Goal: Task Accomplishment & Management: Use online tool/utility

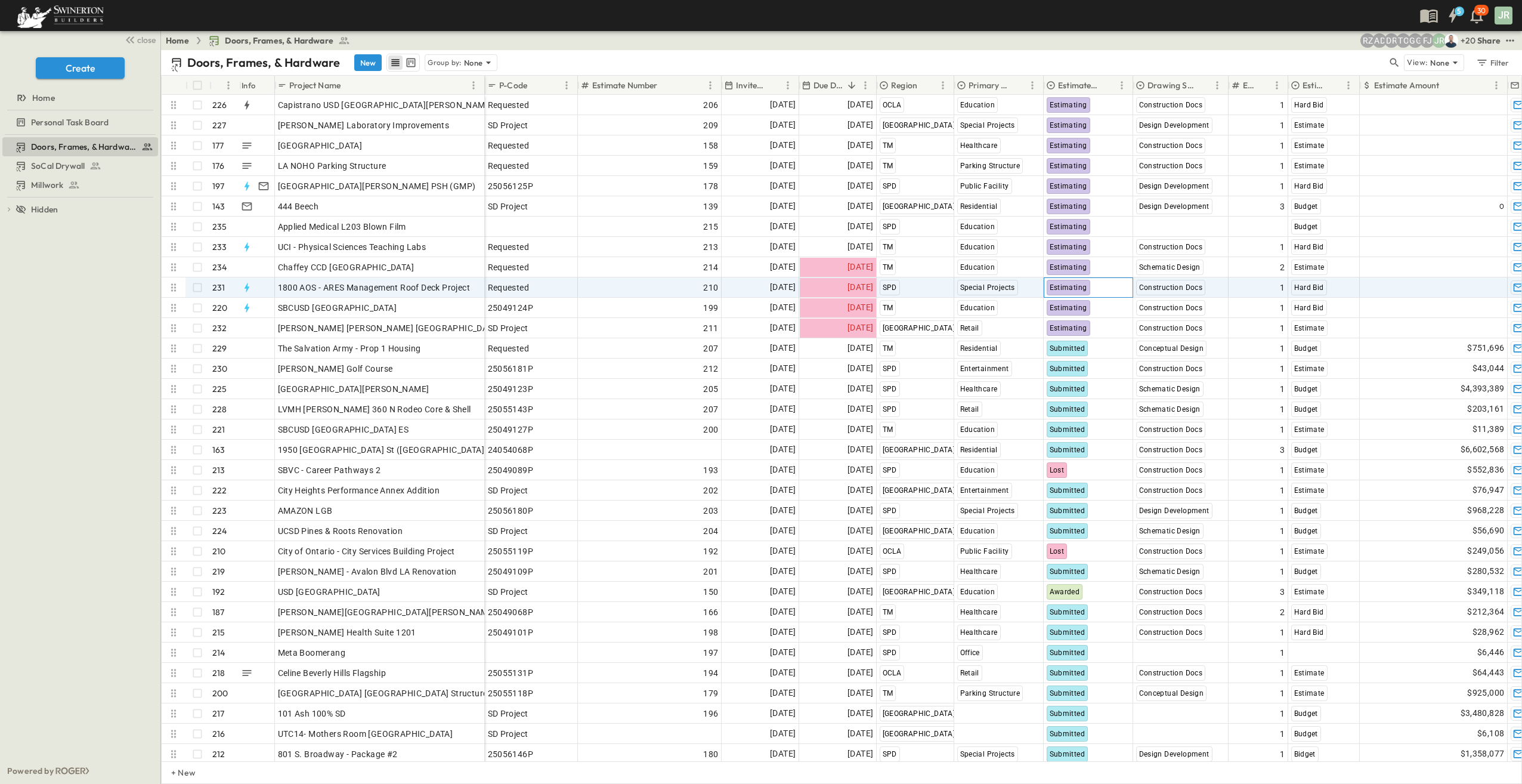
click at [1066, 283] on span "Estimating" at bounding box center [1069, 287] width 38 height 9
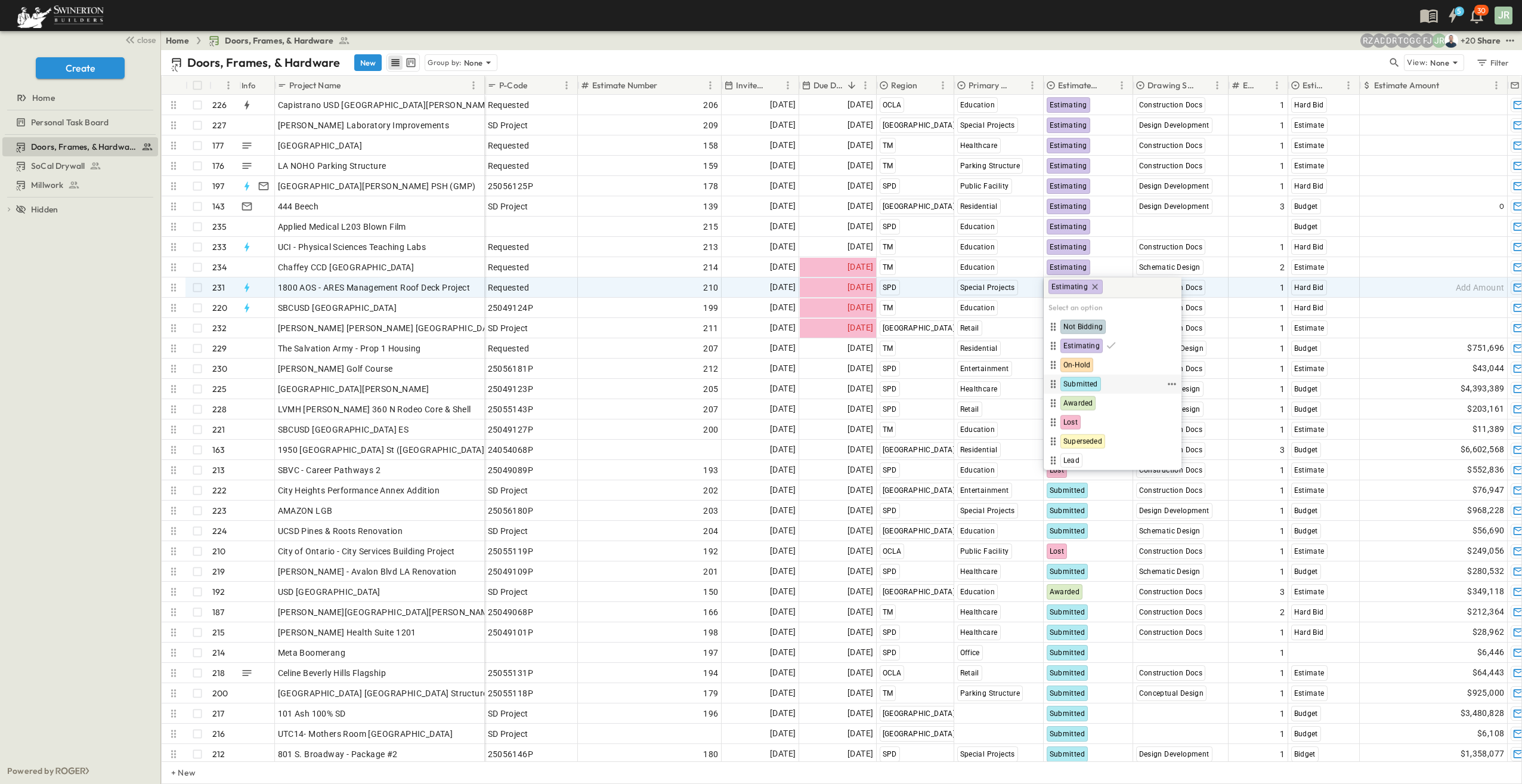
click at [1089, 382] on span "Submitted" at bounding box center [1080, 384] width 34 height 9
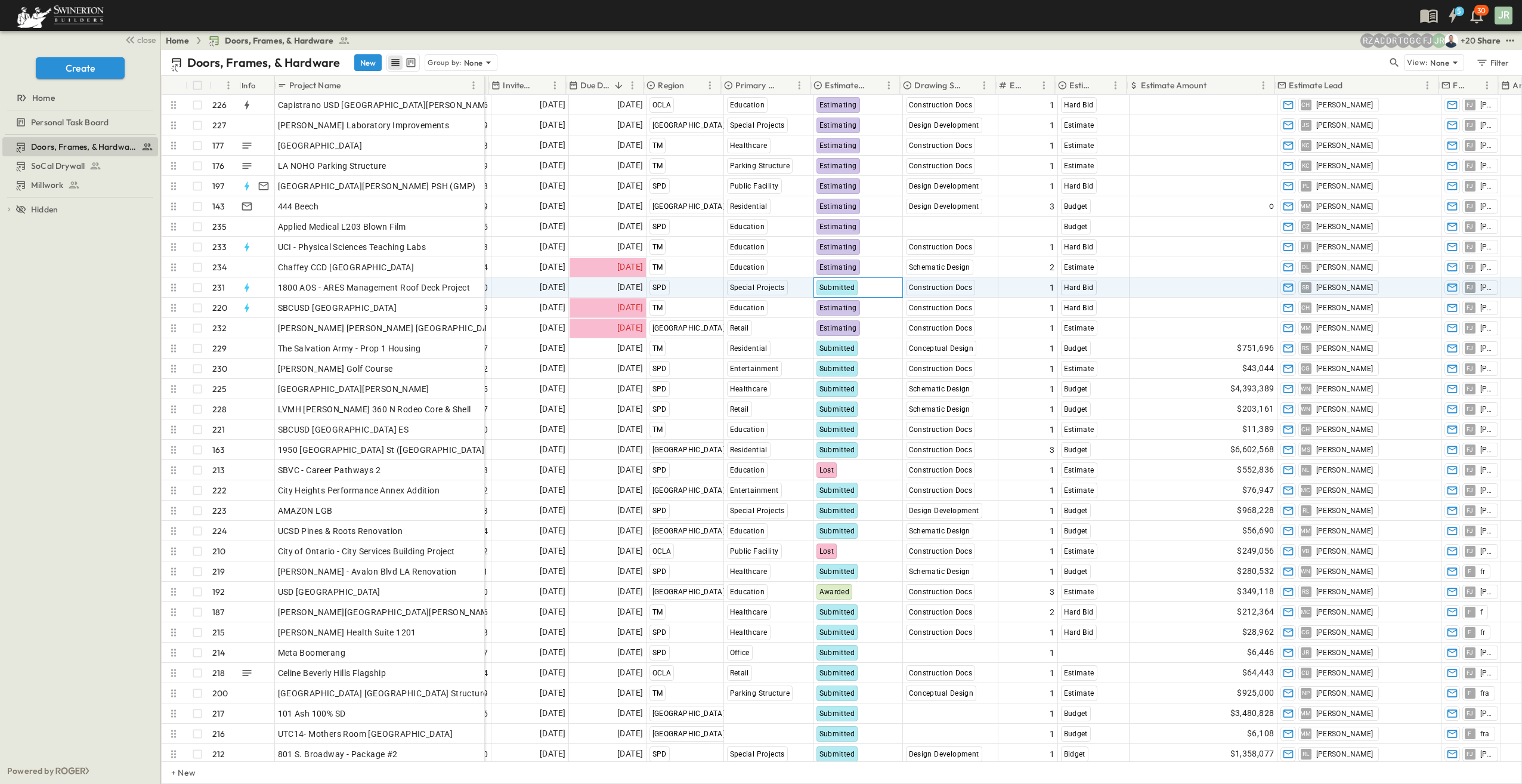
scroll to position [0, 275]
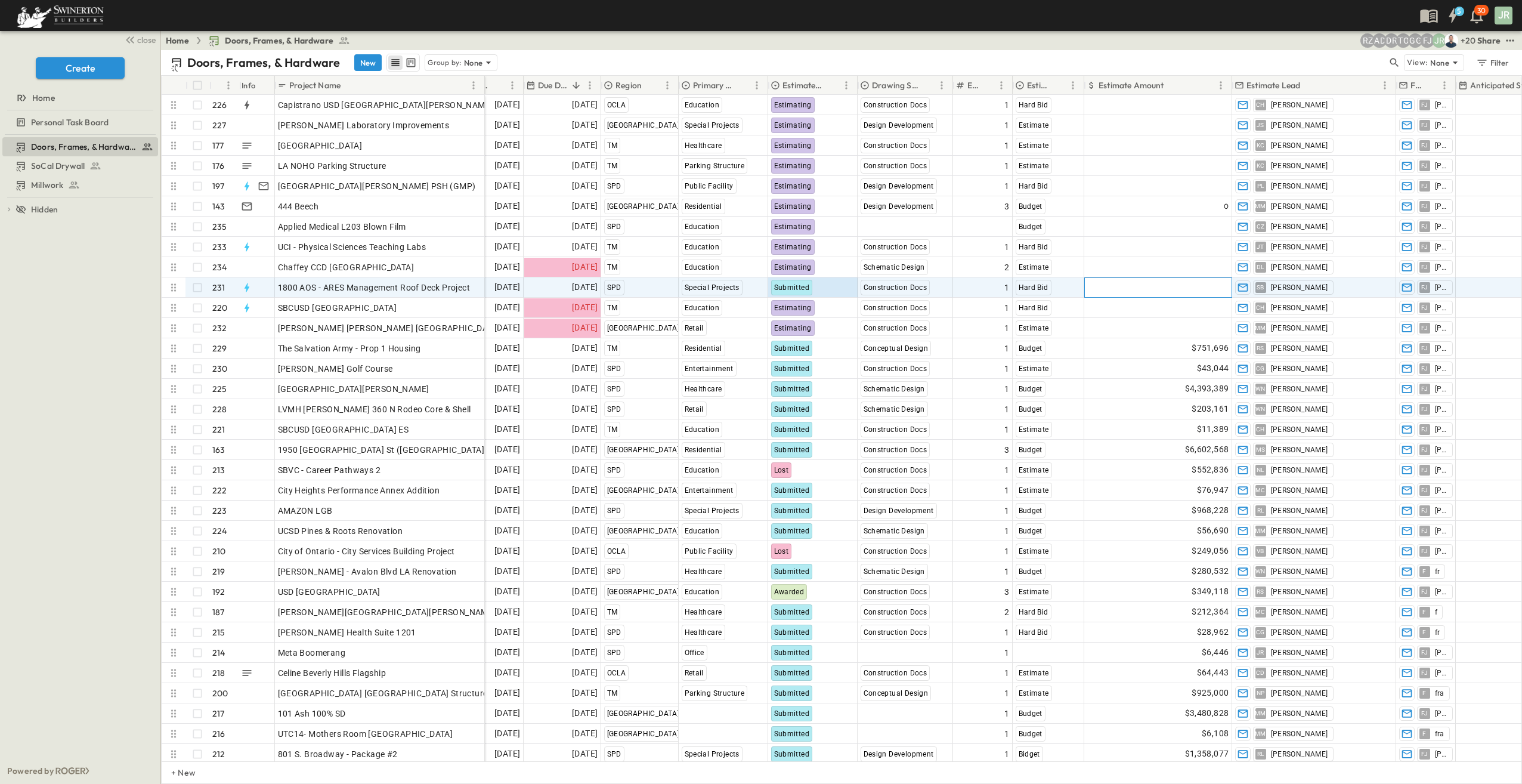
click at [1145, 280] on div "Add Amount" at bounding box center [1158, 288] width 147 height 19
type input "*****"
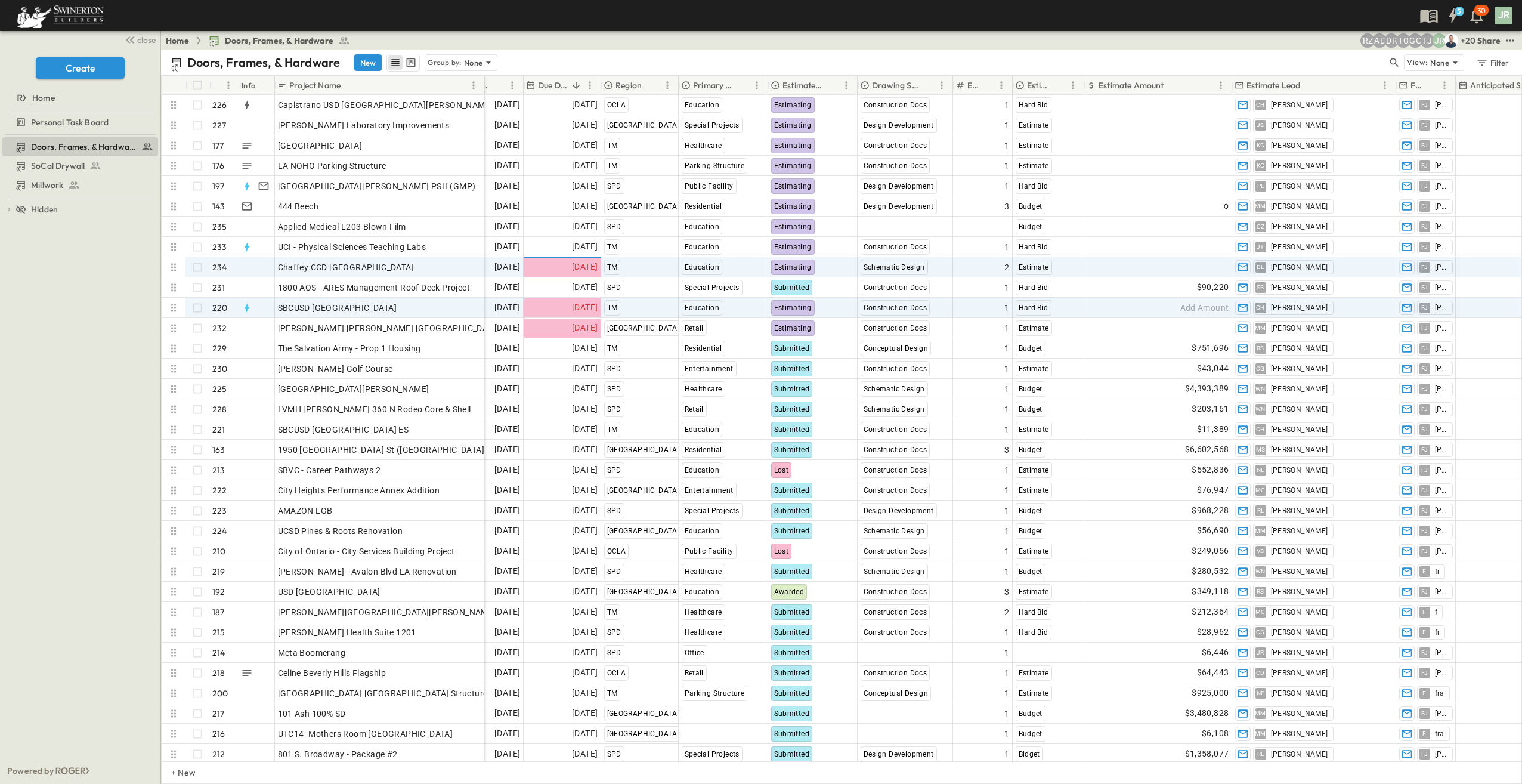
click at [575, 265] on span "[DATE]" at bounding box center [585, 267] width 26 height 13
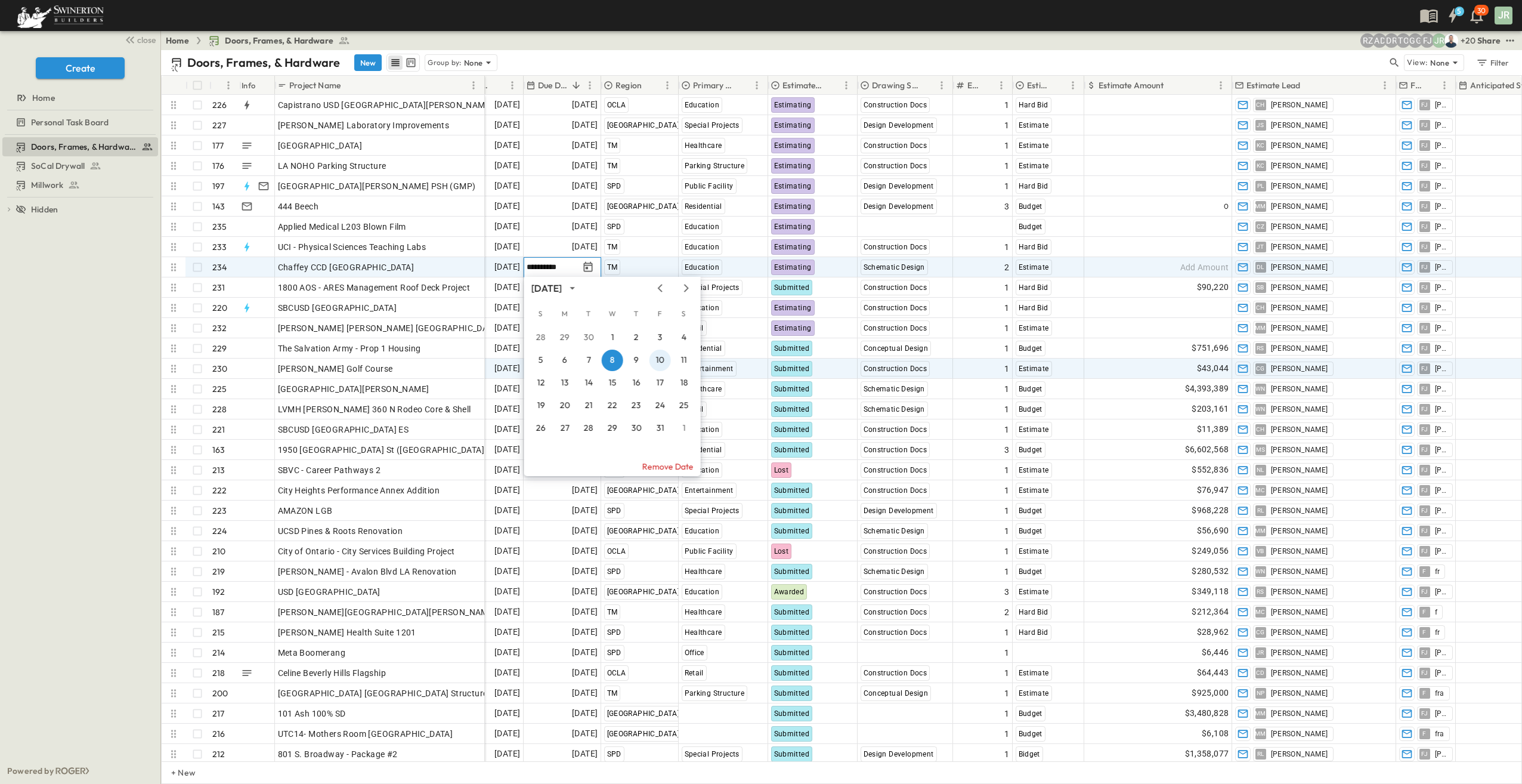
click at [657, 358] on button "10" at bounding box center [660, 360] width 22 height 22
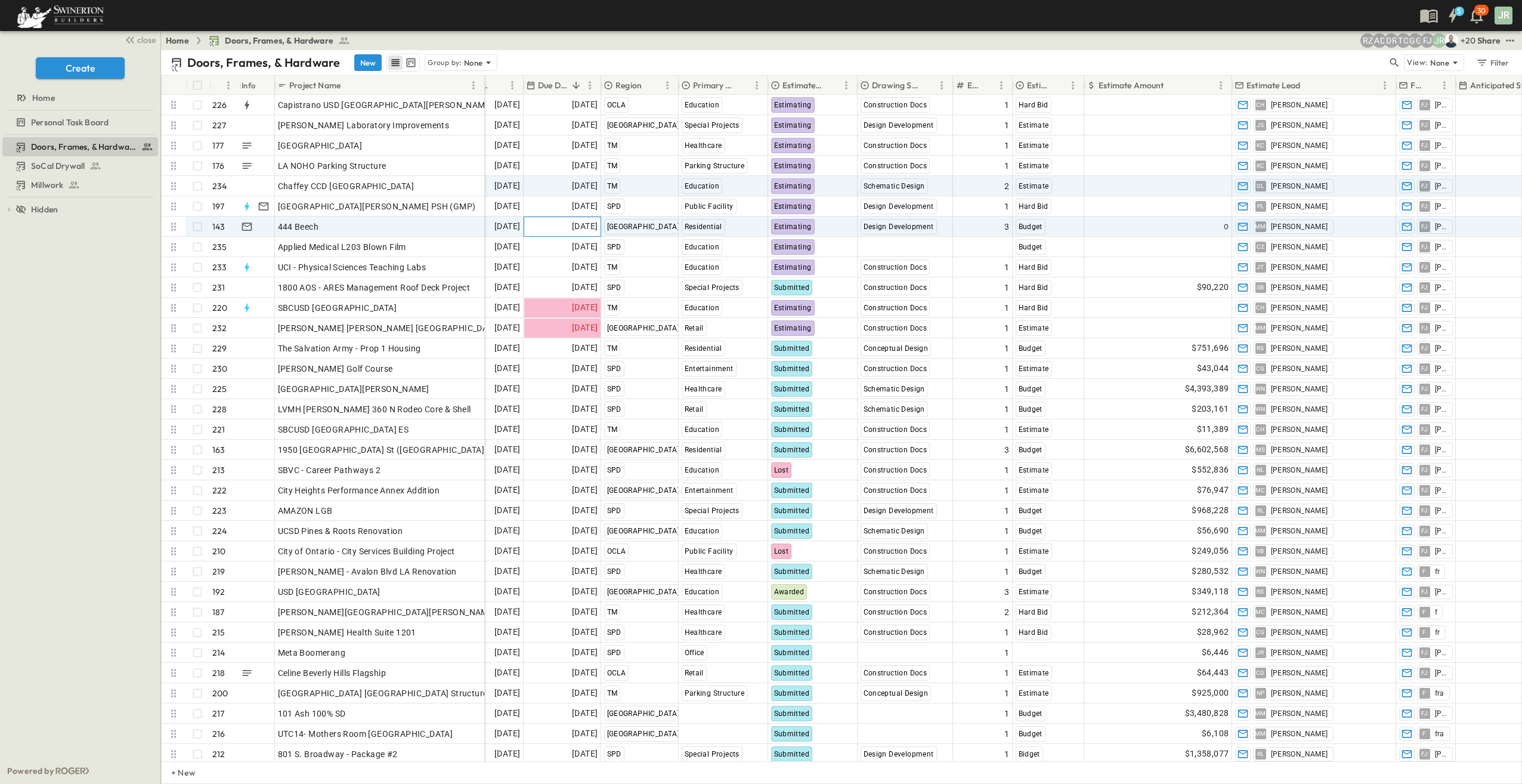
click at [573, 225] on span "[DATE]" at bounding box center [585, 226] width 26 height 13
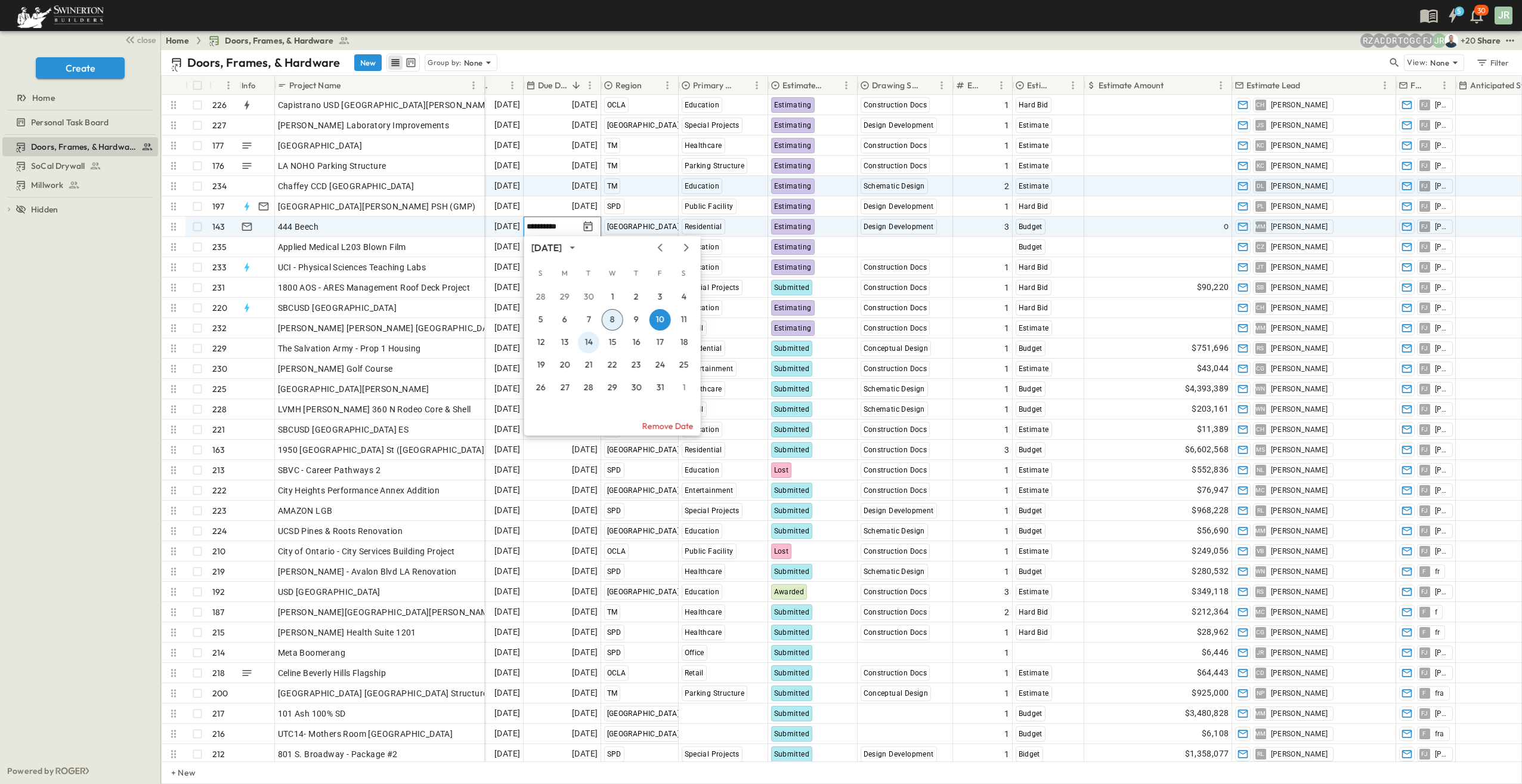
click at [589, 345] on button "14" at bounding box center [589, 342] width 22 height 22
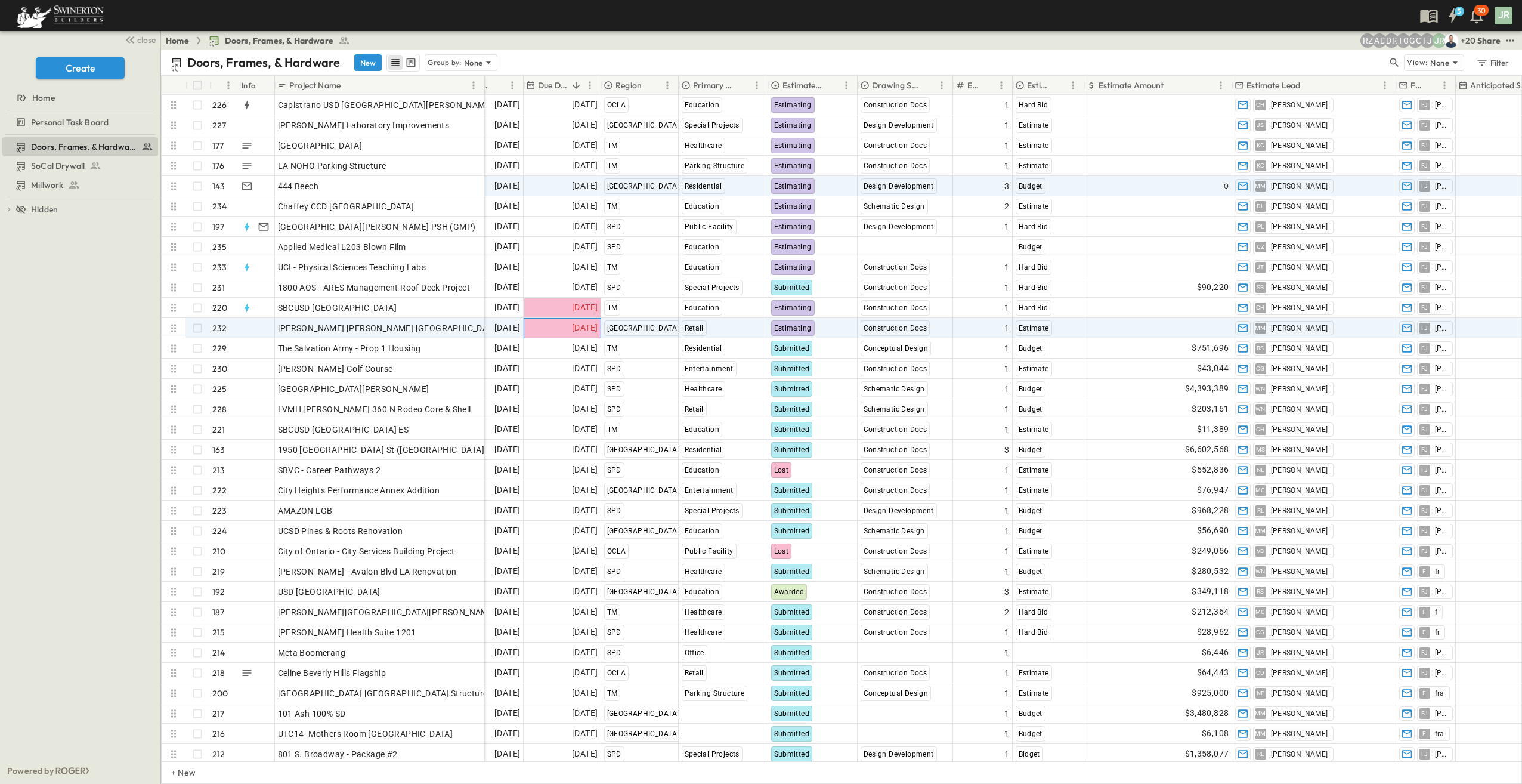
click at [573, 326] on span "[DATE]" at bounding box center [585, 327] width 26 height 13
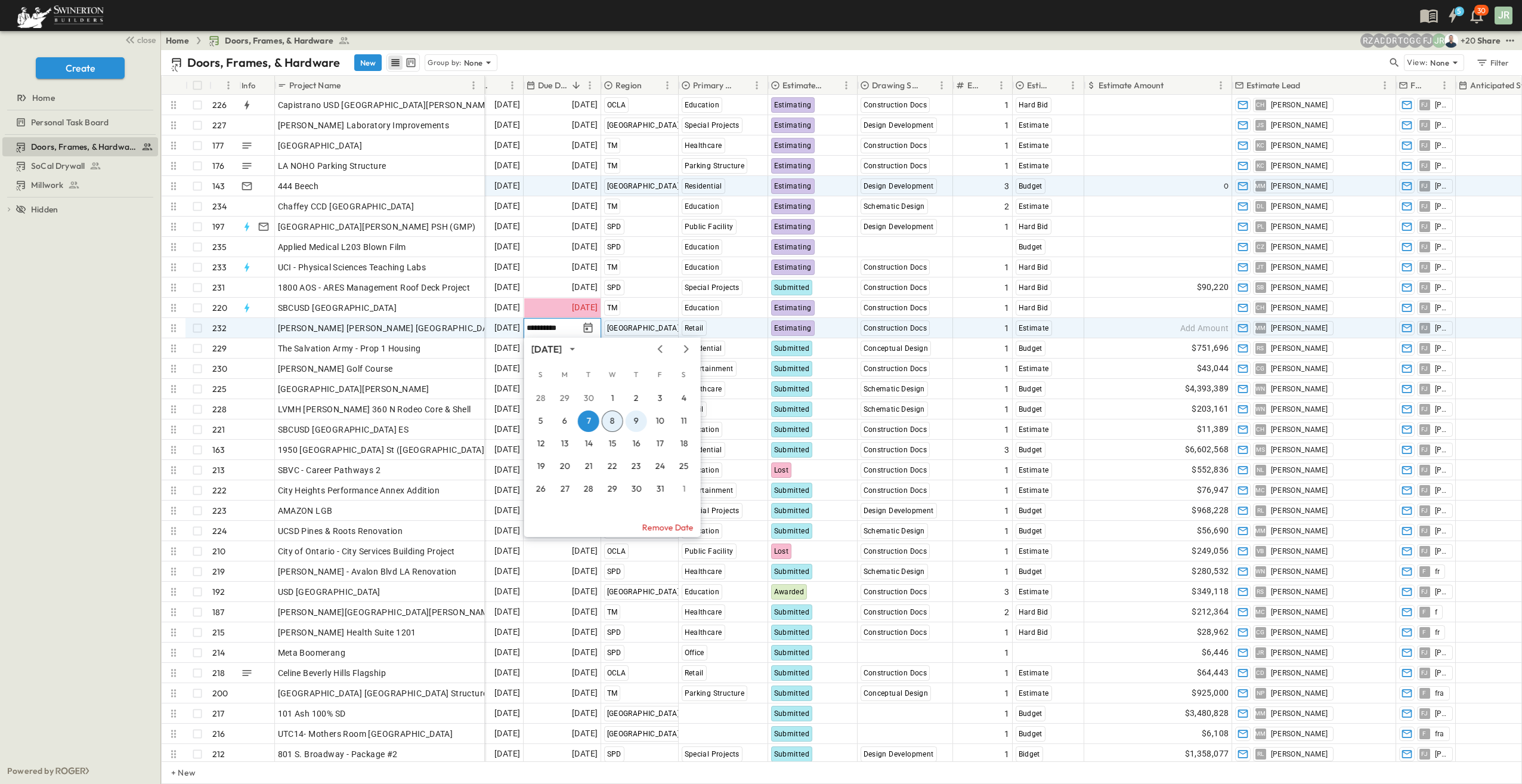
click at [638, 419] on button "9" at bounding box center [636, 420] width 22 height 22
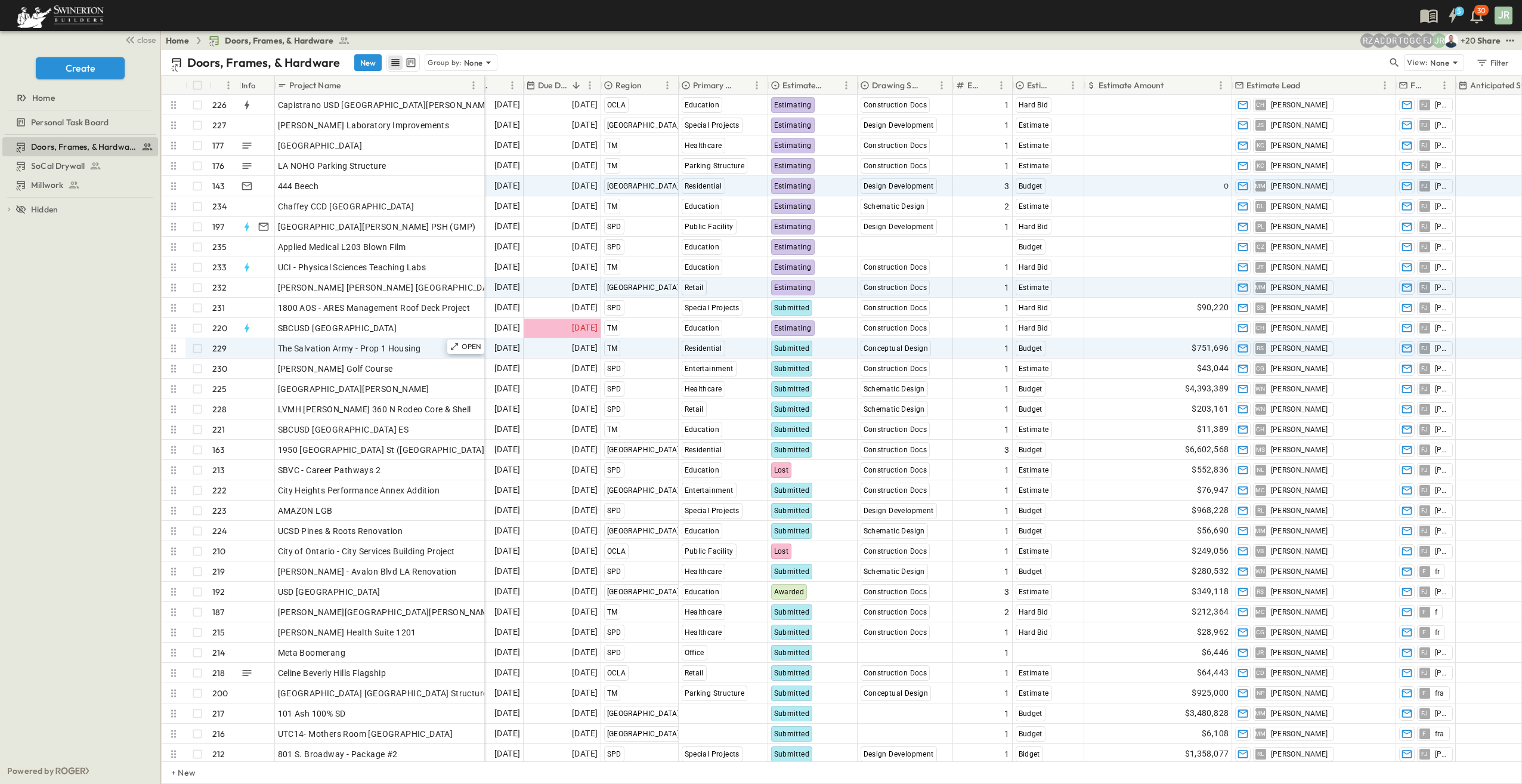
click at [168, 347] on icon at bounding box center [174, 348] width 12 height 12
